Goal: Task Accomplishment & Management: Manage account settings

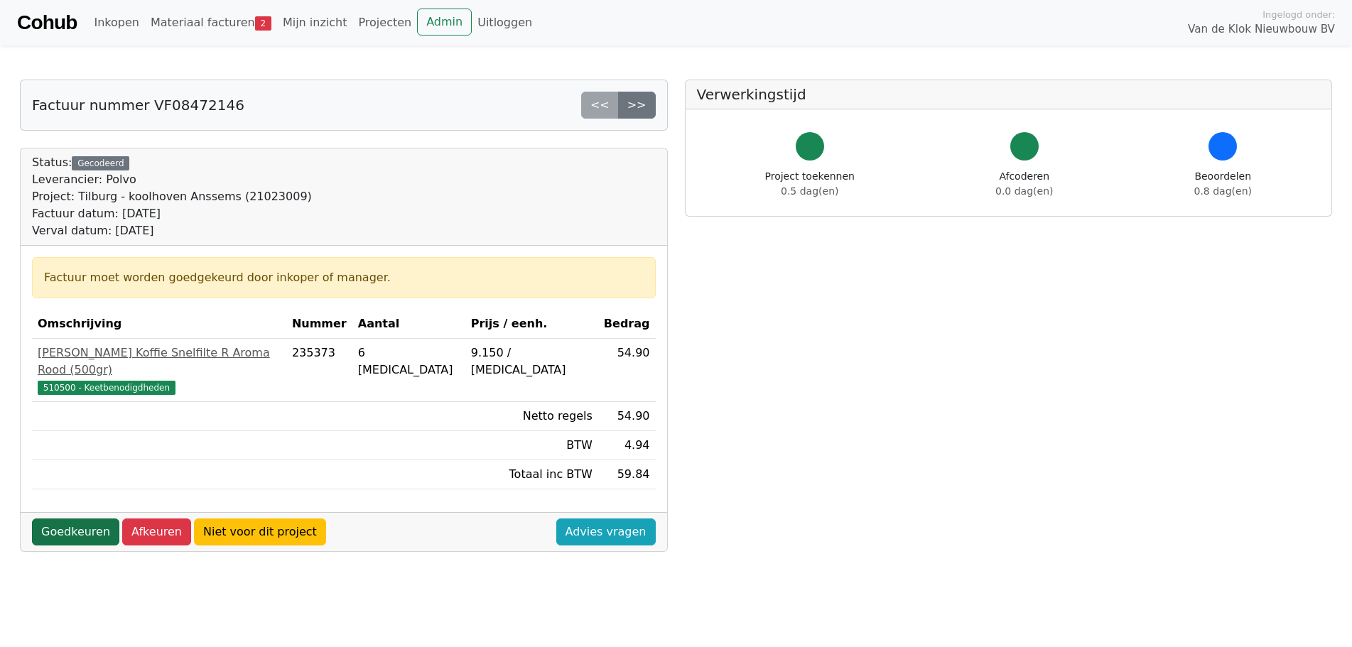
click at [62, 519] on link "Goedkeuren" at bounding box center [75, 532] width 87 height 27
click at [72, 519] on link "Goedkeuren" at bounding box center [75, 532] width 87 height 27
